Goal: Task Accomplishment & Management: Use online tool/utility

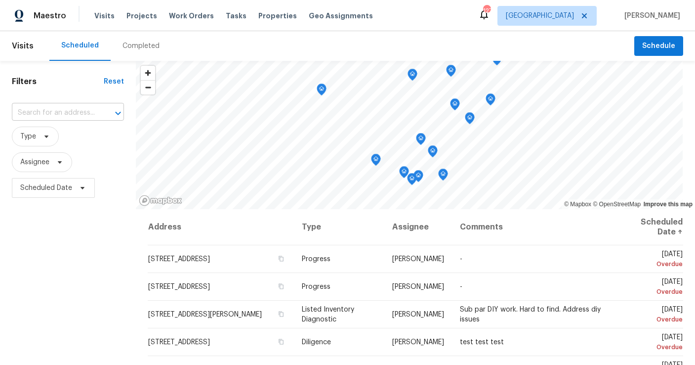
click at [63, 114] on input "text" at bounding box center [54, 112] width 85 height 15
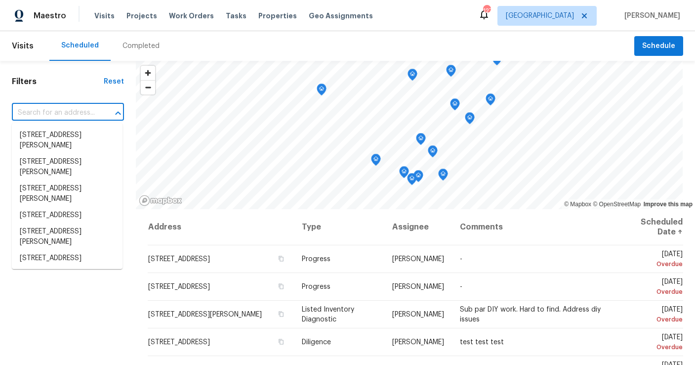
click at [76, 108] on input "text" at bounding box center [54, 112] width 85 height 15
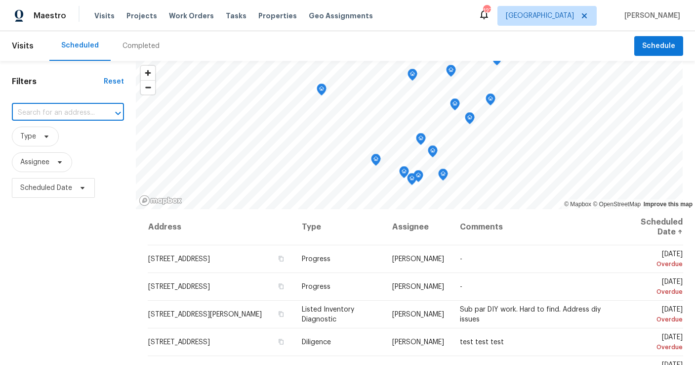
click at [70, 114] on input "text" at bounding box center [54, 112] width 85 height 15
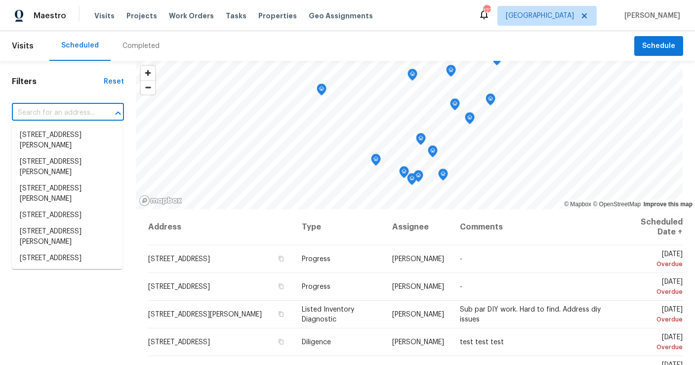
paste input "[STREET_ADDRESS]"
type input "[STREET_ADDRESS]"
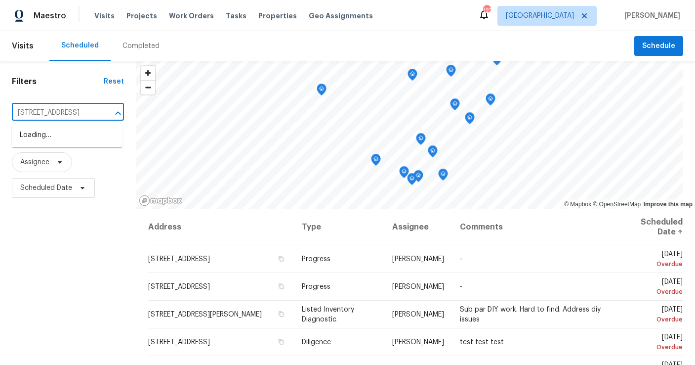
scroll to position [0, 42]
click at [74, 138] on li "[STREET_ADDRESS]" at bounding box center [67, 135] width 111 height 16
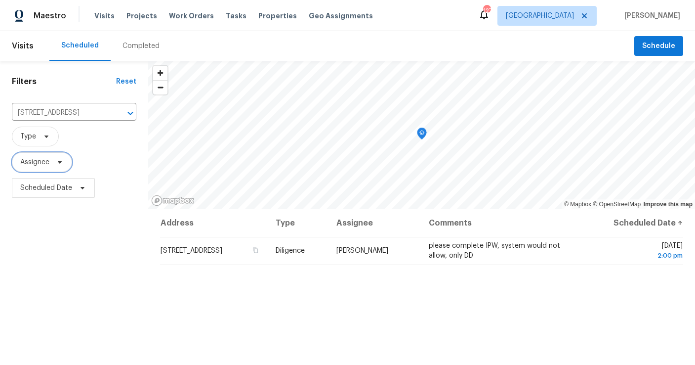
click at [33, 165] on span "Assignee" at bounding box center [34, 162] width 29 height 10
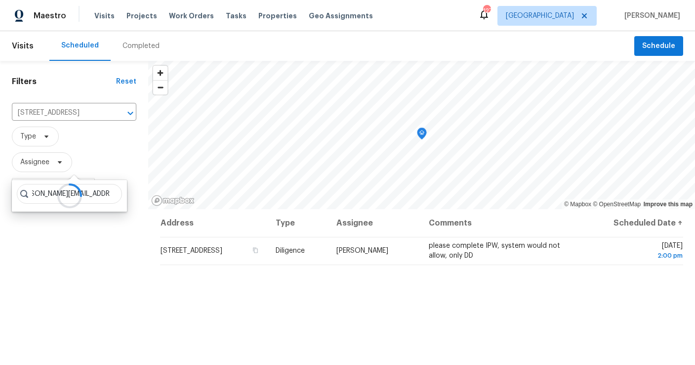
scroll to position [0, 22]
click at [117, 113] on icon "Clear" at bounding box center [118, 113] width 10 height 10
type input "[PERSON_NAME][EMAIL_ADDRESS][PERSON_NAME][DOMAIN_NAME]"
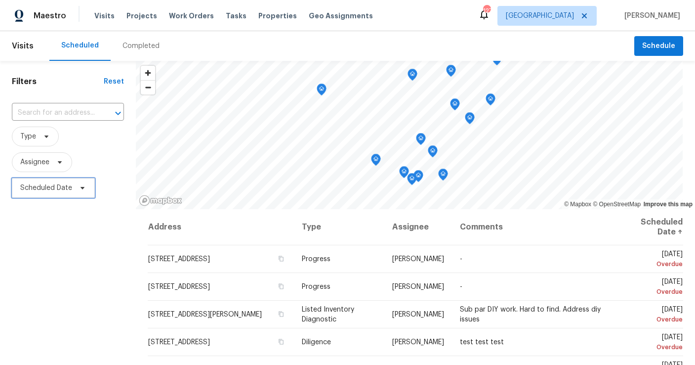
click at [43, 189] on span "Scheduled Date" at bounding box center [46, 188] width 52 height 10
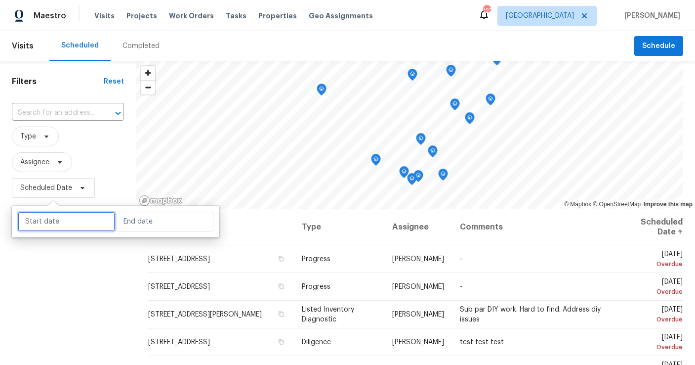
click at [59, 221] on input "text" at bounding box center [66, 222] width 97 height 20
select select "7"
select select "2025"
select select "8"
select select "2025"
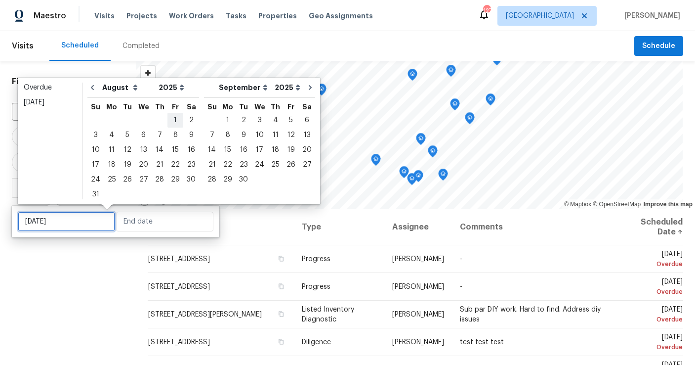
type input "[DATE]"
click at [268, 121] on div "4" at bounding box center [275, 120] width 15 height 14
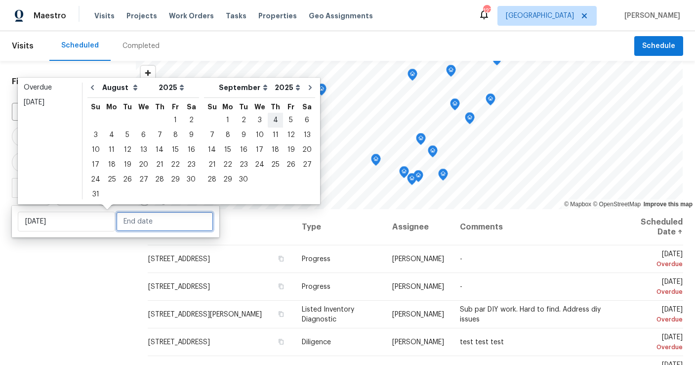
type input "[DATE]"
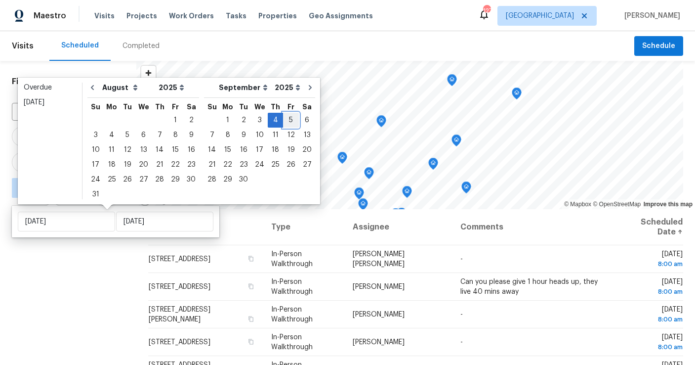
click at [283, 124] on div "5" at bounding box center [291, 120] width 16 height 14
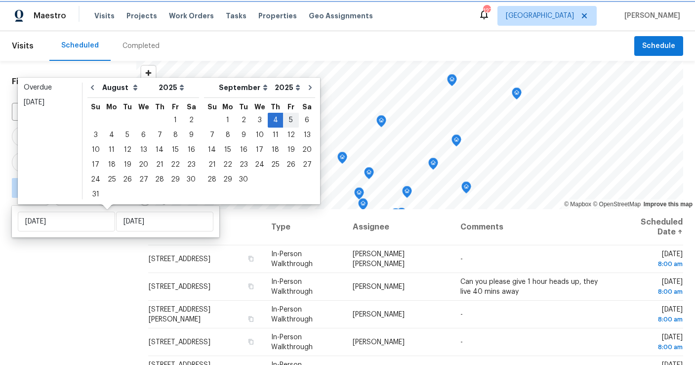
type input "[DATE]"
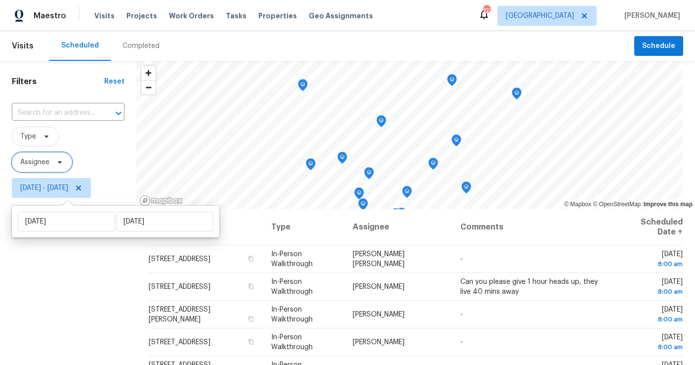
click at [38, 162] on span "Assignee" at bounding box center [34, 162] width 29 height 10
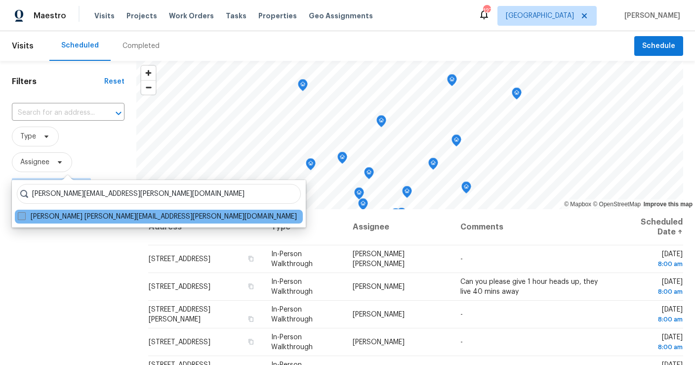
type input "[PERSON_NAME][EMAIL_ADDRESS][PERSON_NAME][DOMAIN_NAME]"
click at [60, 215] on label "[PERSON_NAME] [PERSON_NAME][EMAIL_ADDRESS][PERSON_NAME][DOMAIN_NAME]" at bounding box center [157, 217] width 279 height 10
click at [24, 215] on input "[PERSON_NAME] [PERSON_NAME][EMAIL_ADDRESS][PERSON_NAME][DOMAIN_NAME]" at bounding box center [21, 215] width 6 height 6
checkbox input "true"
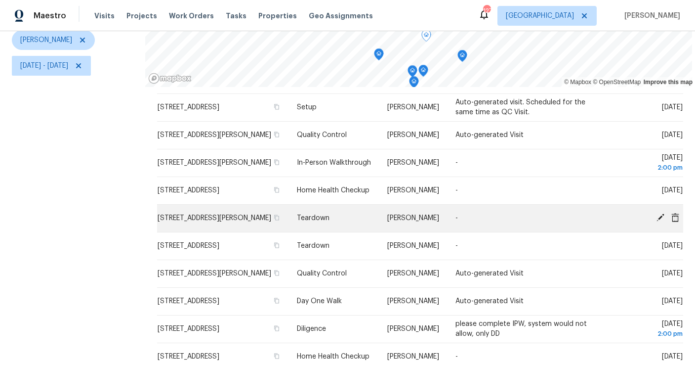
scroll to position [136, 0]
